Goal: Information Seeking & Learning: Learn about a topic

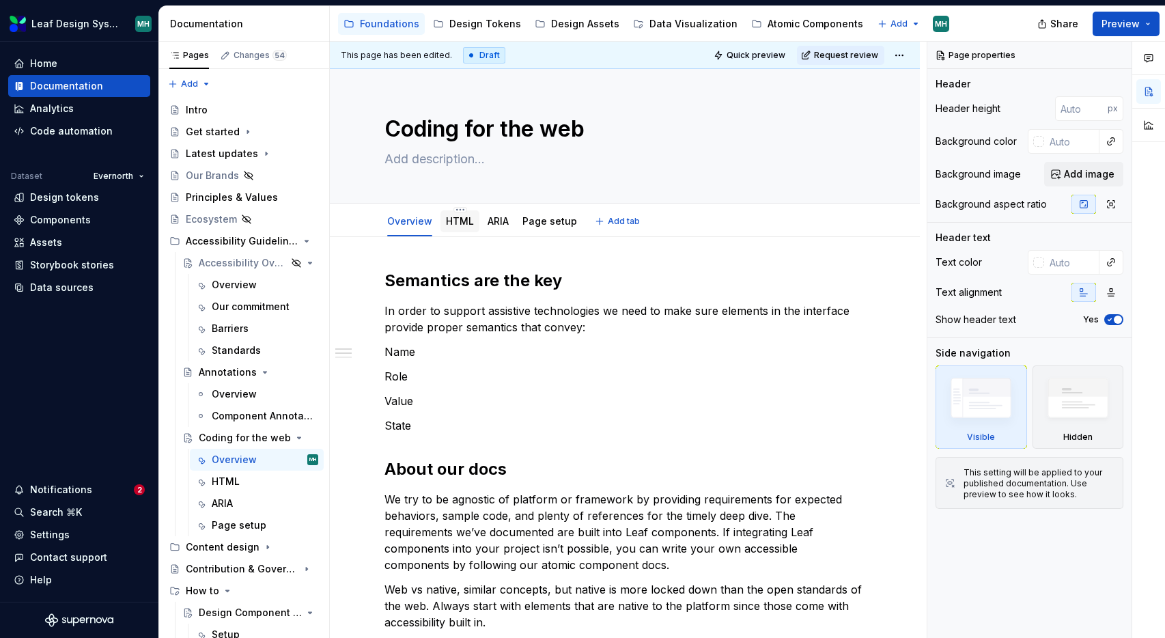
click at [463, 222] on link "HTML" at bounding box center [460, 221] width 28 height 12
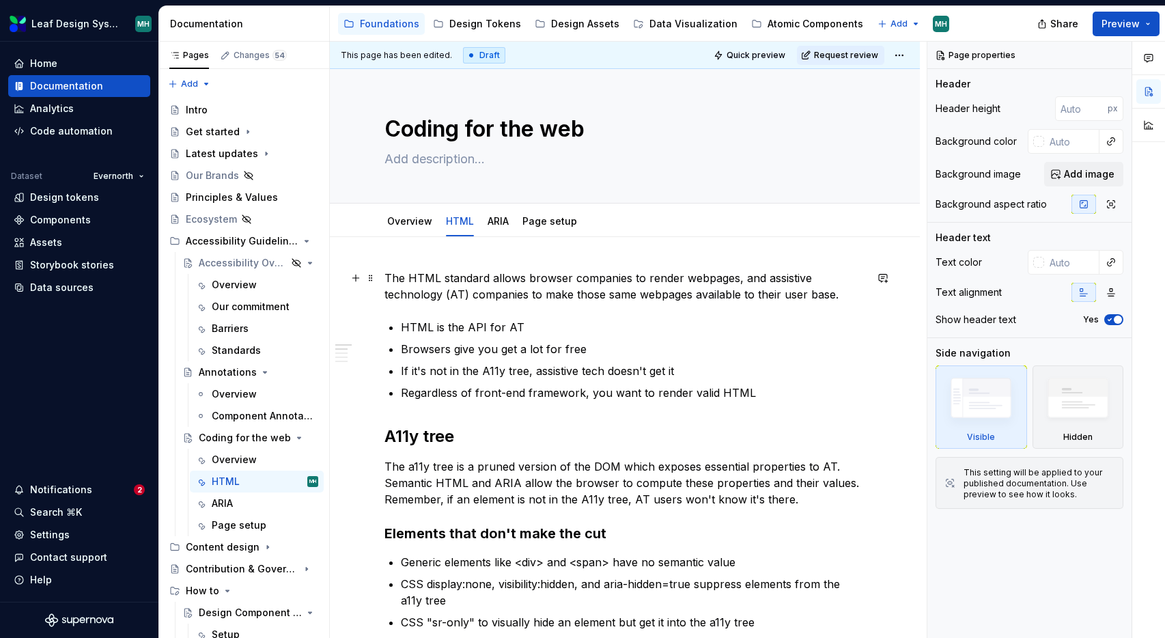
click at [388, 276] on p "The HTML standard allows browser companies to render webpages, and assistive te…" at bounding box center [624, 286] width 481 height 33
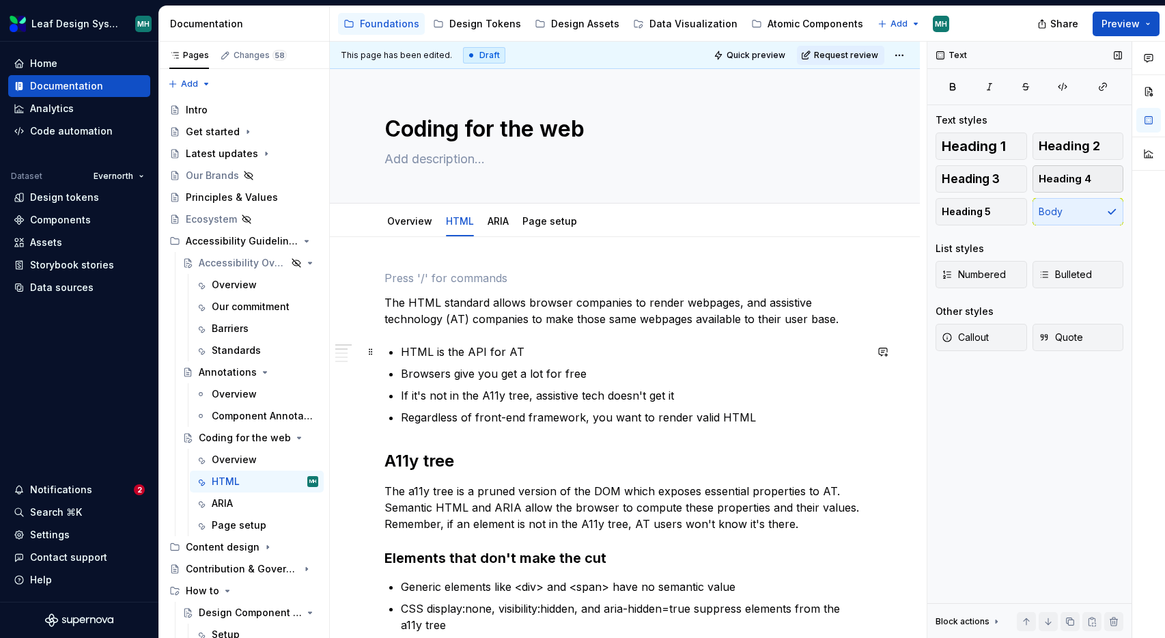
type textarea "*"
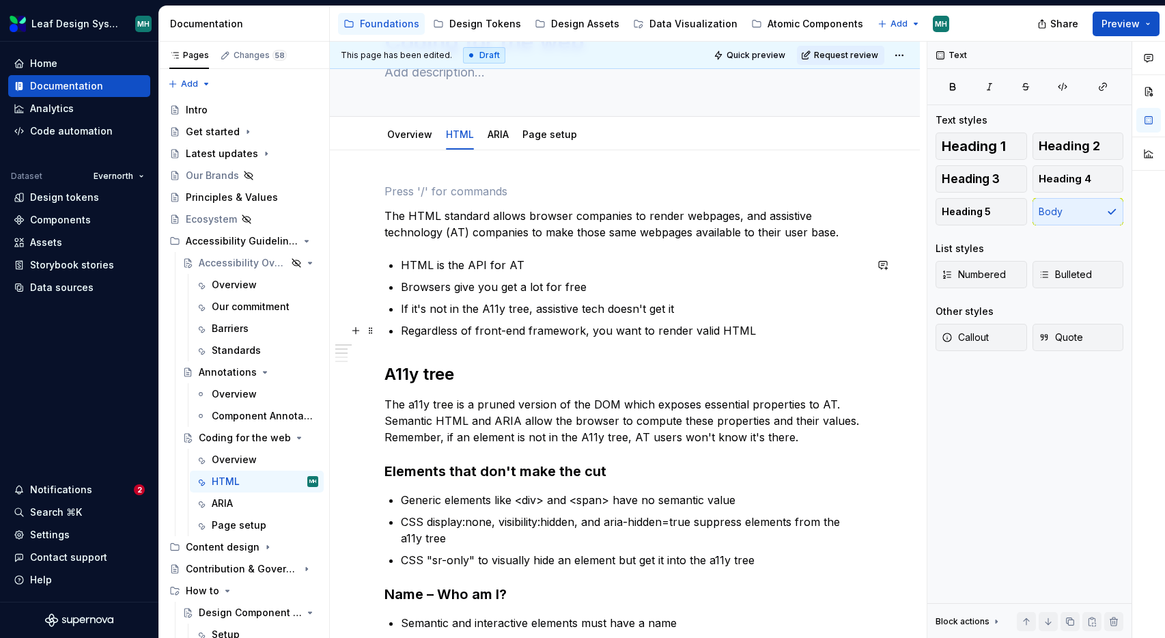
scroll to position [83, 0]
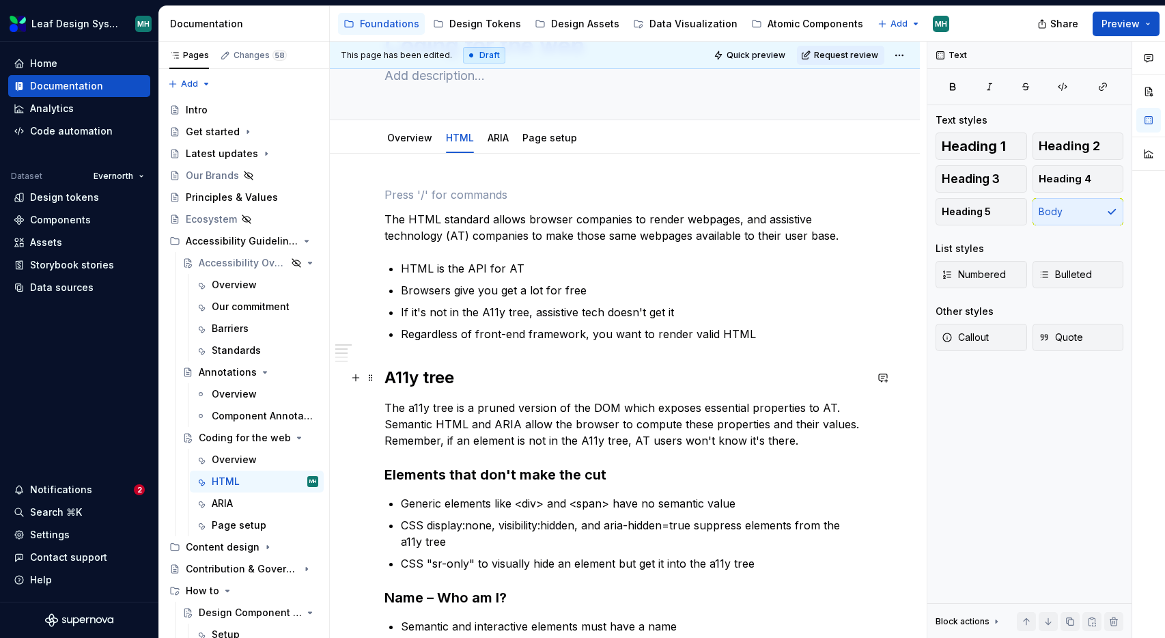
click at [392, 377] on strong "A11y tree" at bounding box center [419, 377] width 70 height 20
click at [420, 410] on p "The a11y tree is a pruned version of the DOM which exposes essential properties…" at bounding box center [624, 423] width 481 height 49
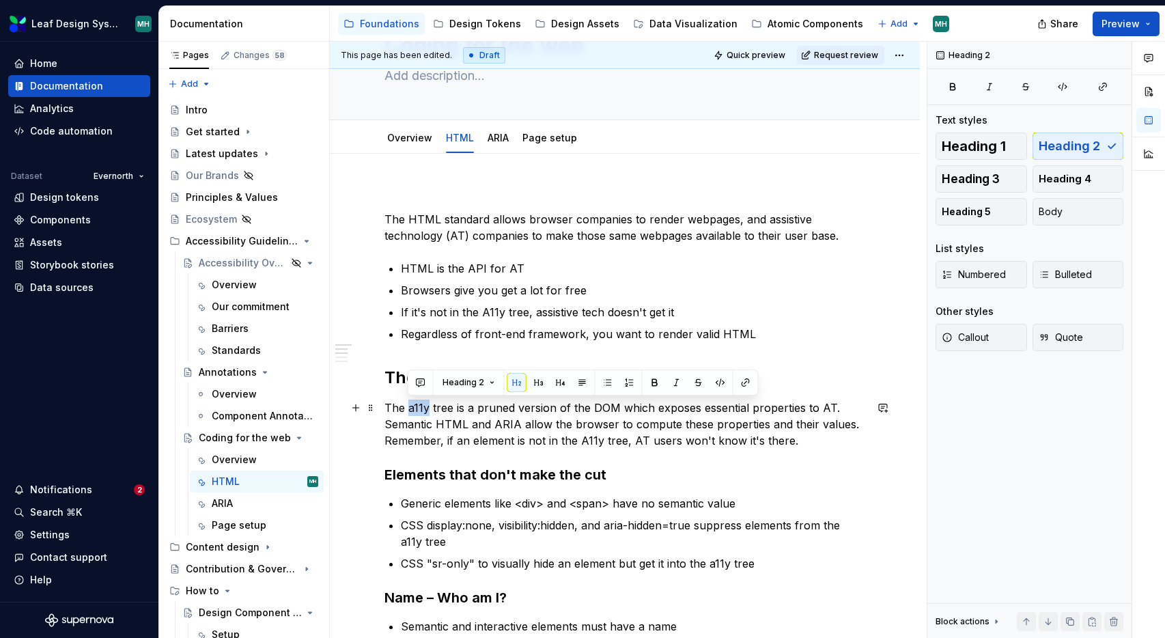
click at [420, 410] on p "The a11y tree is a pruned version of the DOM which exposes essential properties…" at bounding box center [624, 423] width 481 height 49
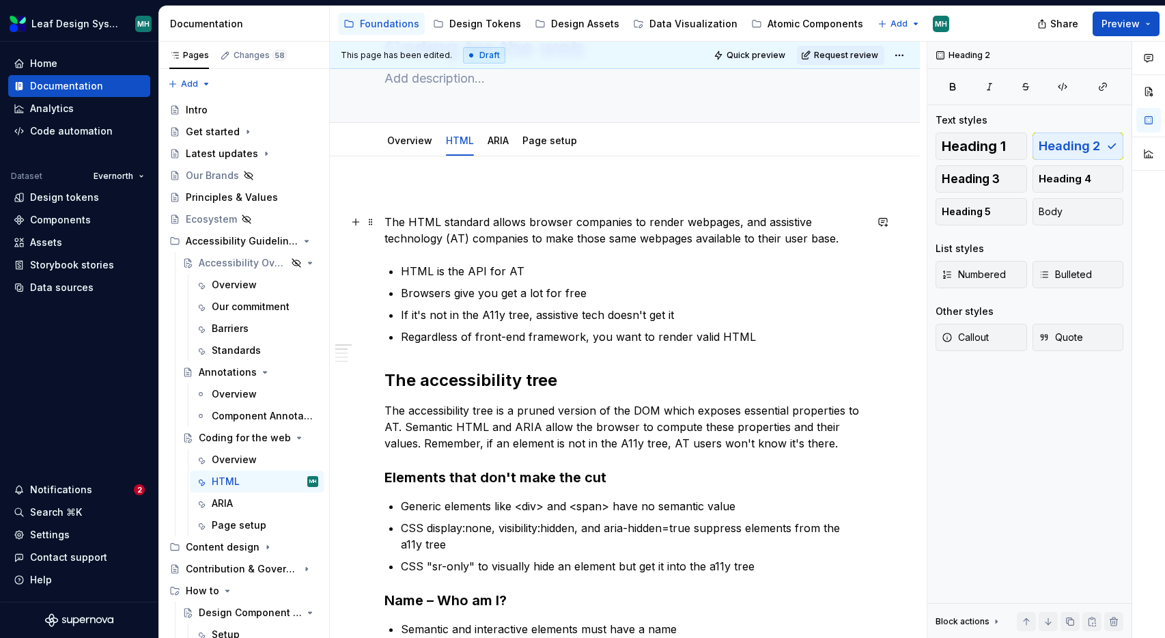
scroll to position [0, 0]
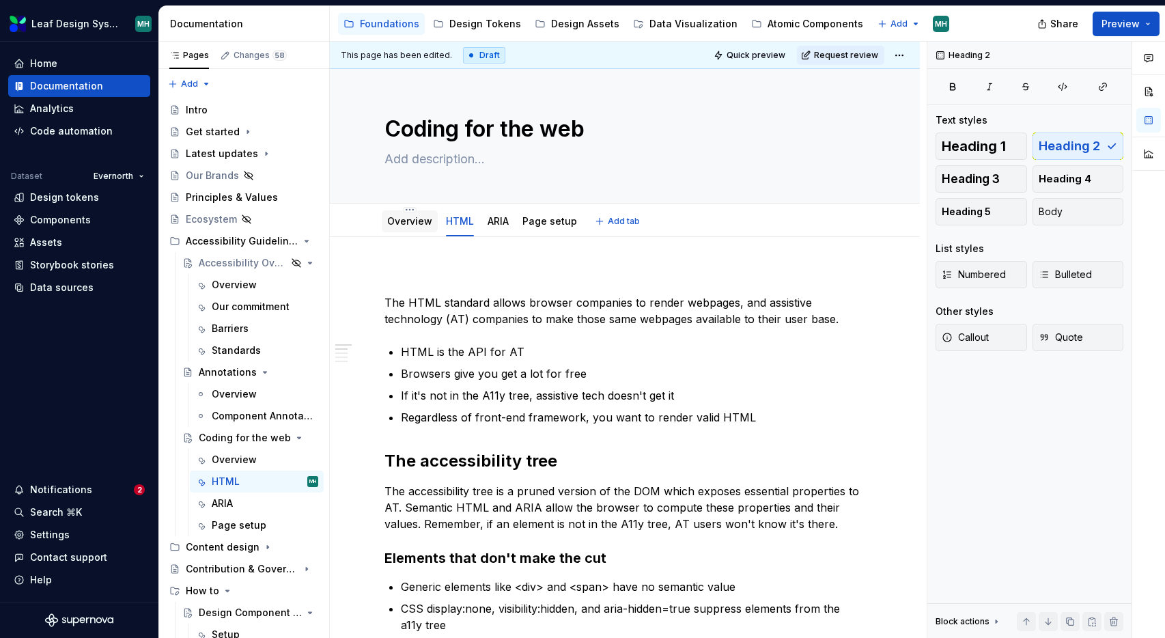
click at [399, 217] on link "Overview" at bounding box center [409, 221] width 45 height 12
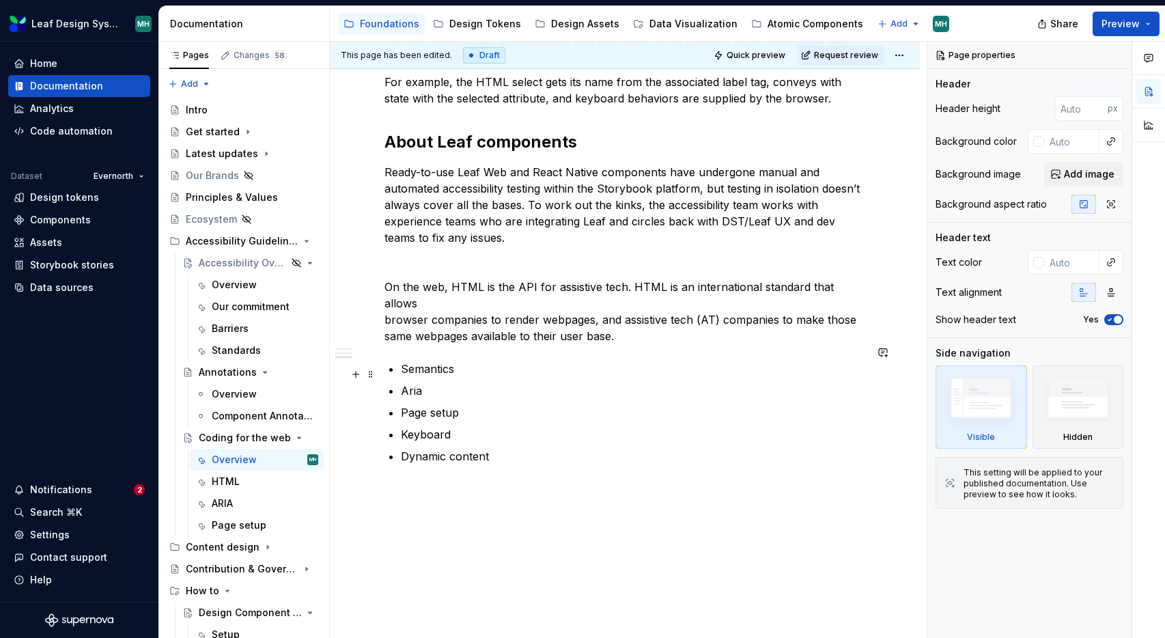
scroll to position [573, 0]
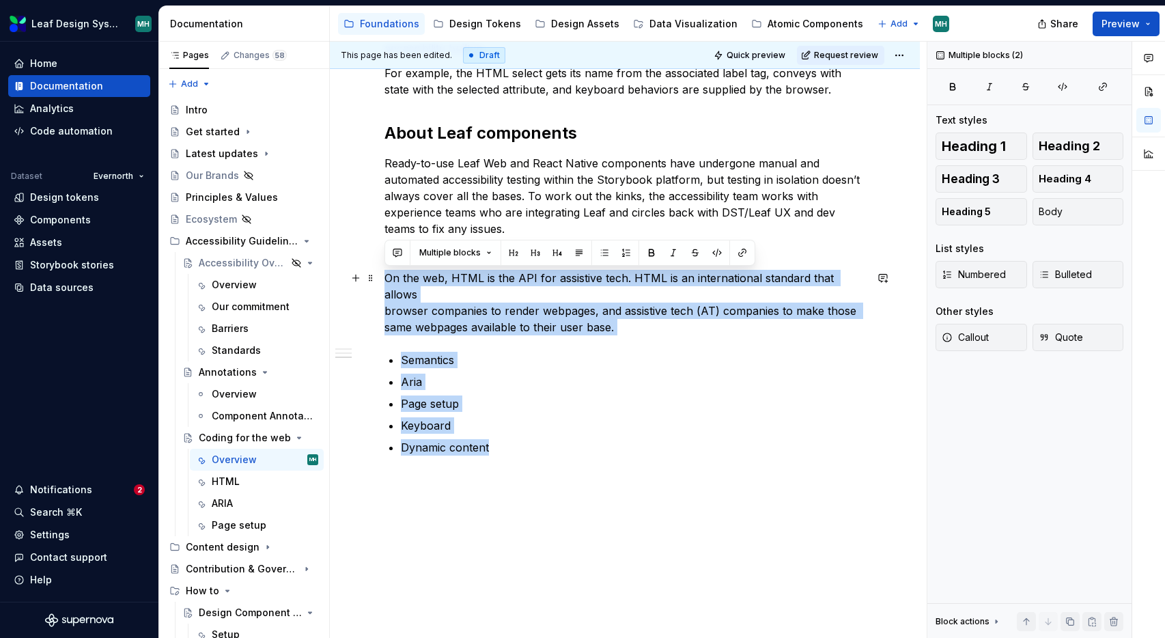
drag, startPoint x: 498, startPoint y: 432, endPoint x: 377, endPoint y: 279, distance: 195.0
click at [377, 279] on div "Semantics are the key In order to support assistive technologies we need to mak…" at bounding box center [625, 162] width 590 height 999
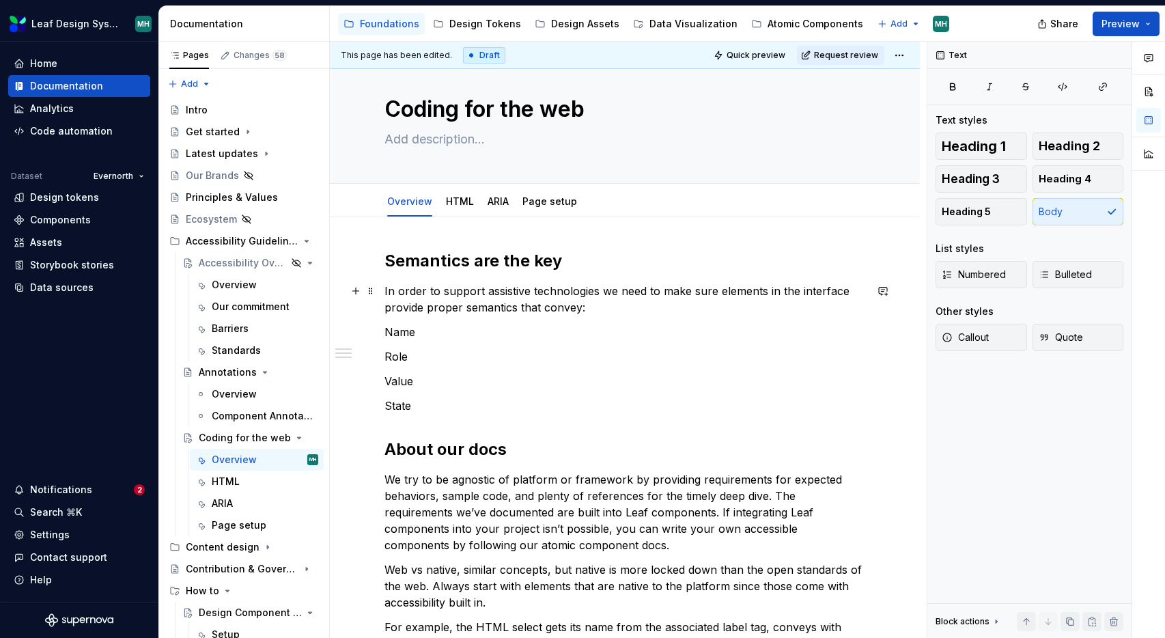
scroll to position [14, 0]
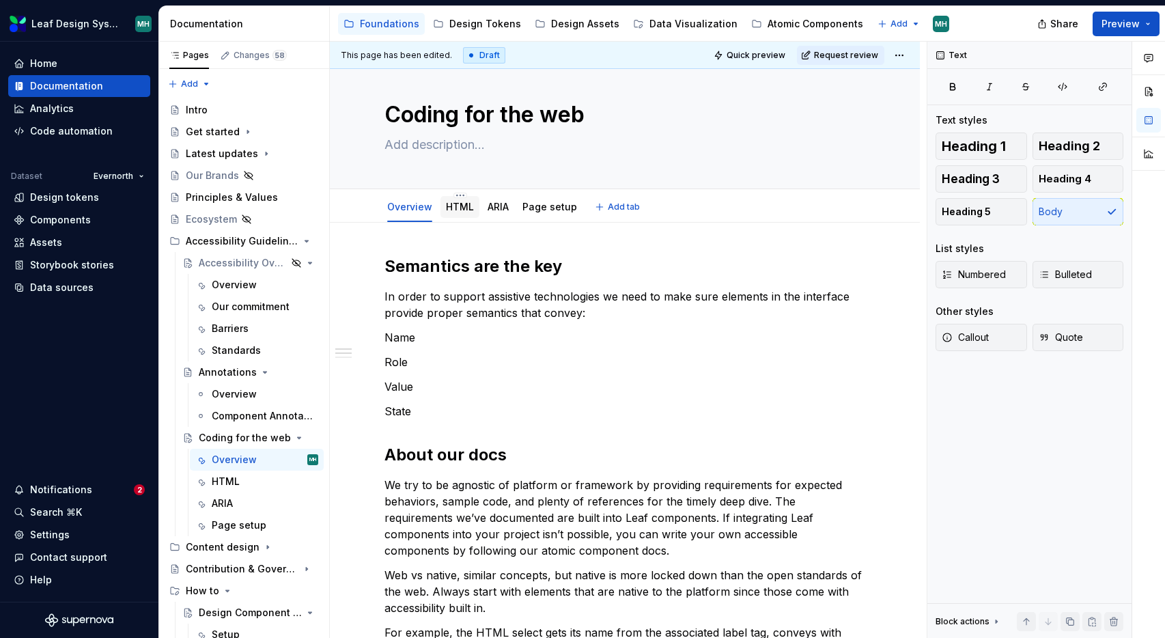
click at [463, 208] on link "HTML" at bounding box center [460, 207] width 28 height 12
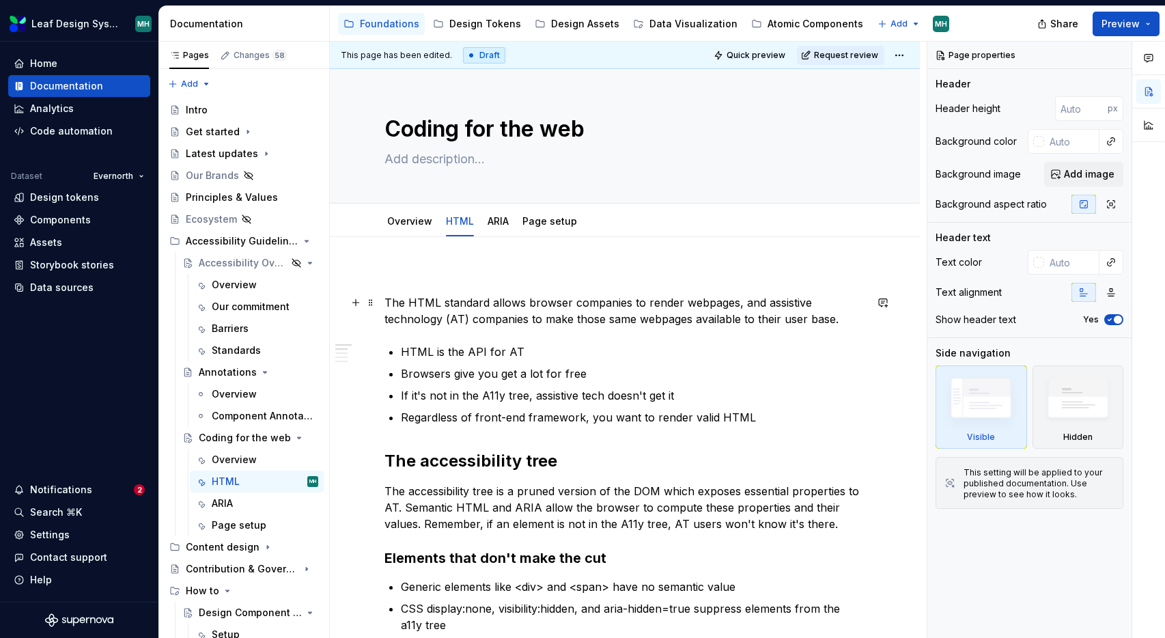
type textarea "*"
